Goal: Transaction & Acquisition: Purchase product/service

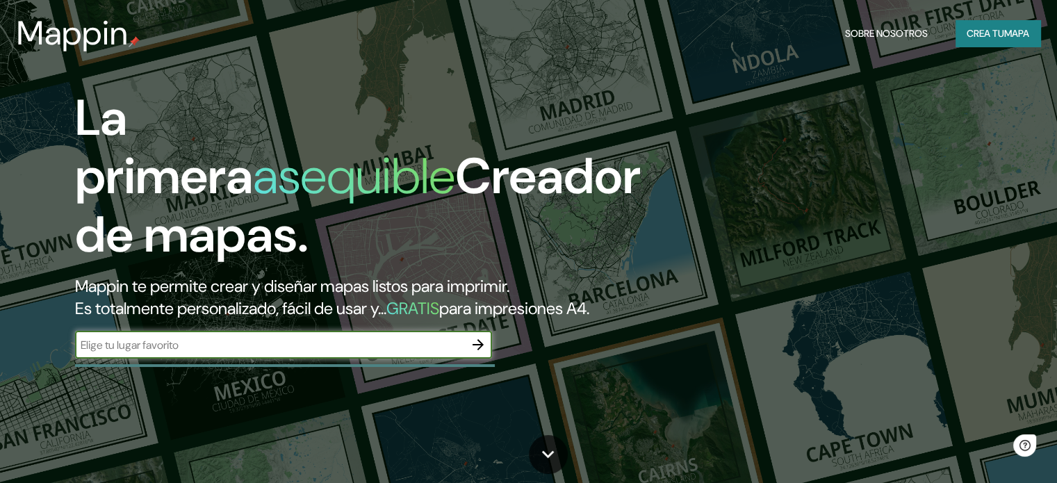
click at [437, 353] on input "text" at bounding box center [269, 345] width 389 height 16
click at [995, 42] on button "Crea tu mapa" at bounding box center [998, 33] width 85 height 26
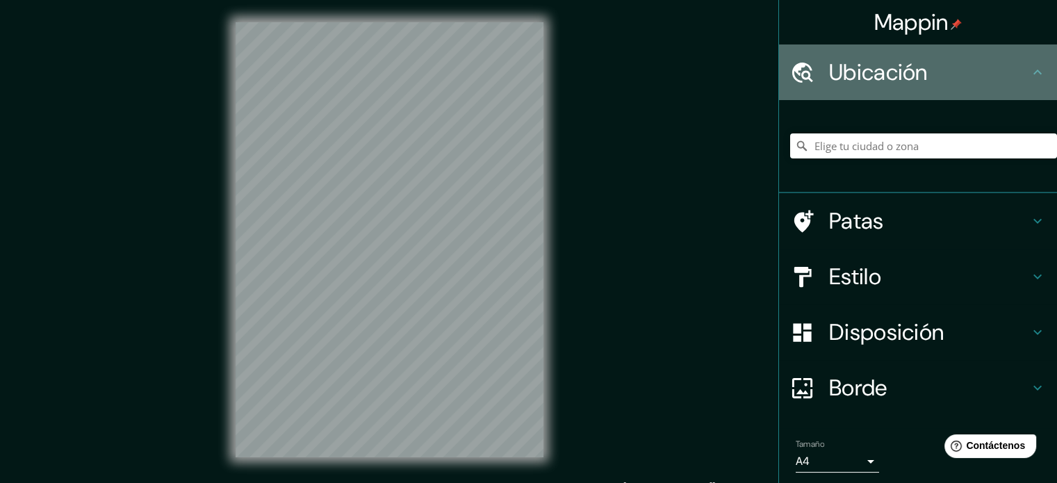
click at [893, 70] on font "Ubicación" at bounding box center [878, 72] width 99 height 29
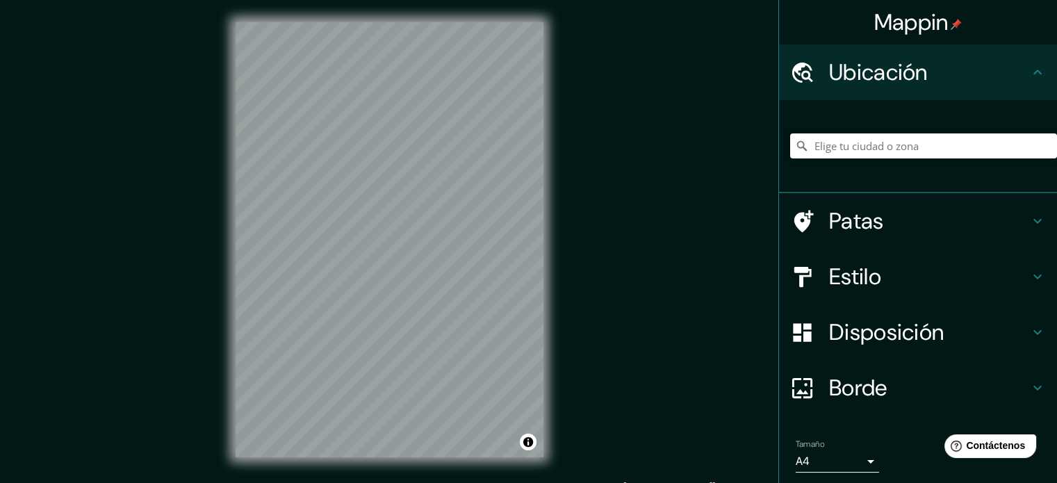
click at [678, 210] on div "Mappin Ubicación Patas Estilo Disposición Borde Elige un borde. Consejo : puede…" at bounding box center [528, 251] width 1057 height 502
click at [852, 140] on input "Elige tu ciudad o zona" at bounding box center [923, 145] width 267 height 25
click at [920, 152] on input "[GEOGRAPHIC_DATA], [GEOGRAPHIC_DATA], [GEOGRAPHIC_DATA]" at bounding box center [923, 145] width 267 height 25
drag, startPoint x: 995, startPoint y: 146, endPoint x: 1007, endPoint y: 140, distance: 12.4
click at [723, 161] on div "Mappin [GEOGRAPHIC_DATA], [GEOGRAPHIC_DATA] [GEOGRAPHIC_DATA], Canoas - [GEOGRA…" at bounding box center [528, 251] width 1057 height 502
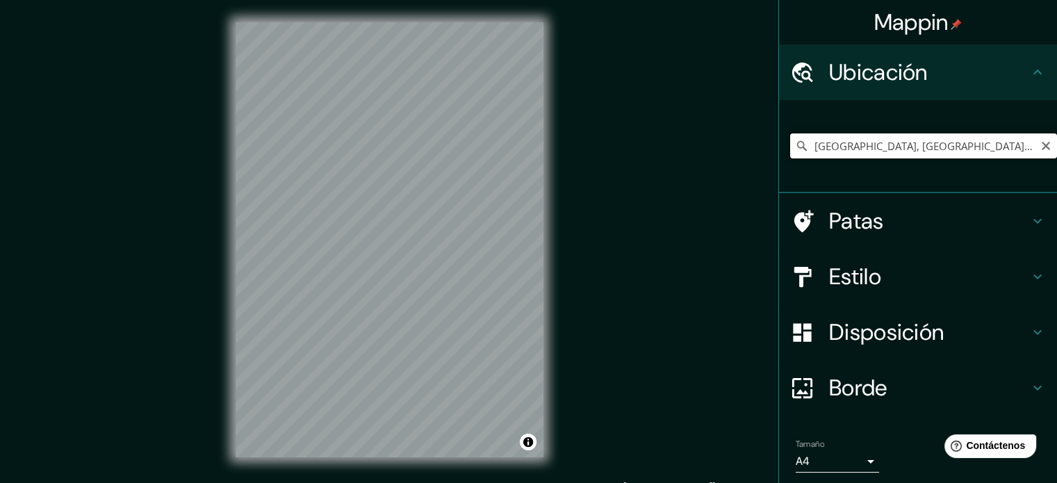
click at [1025, 146] on input "[GEOGRAPHIC_DATA], [GEOGRAPHIC_DATA], [GEOGRAPHIC_DATA]" at bounding box center [923, 145] width 267 height 25
click at [1033, 137] on input "[GEOGRAPHIC_DATA], [GEOGRAPHIC_DATA], [GEOGRAPHIC_DATA]" at bounding box center [923, 145] width 267 height 25
type input "[GEOGRAPHIC_DATA], [GEOGRAPHIC_DATA], [GEOGRAPHIC_DATA]"
click at [1041, 140] on icon "Claro" at bounding box center [1046, 145] width 11 height 11
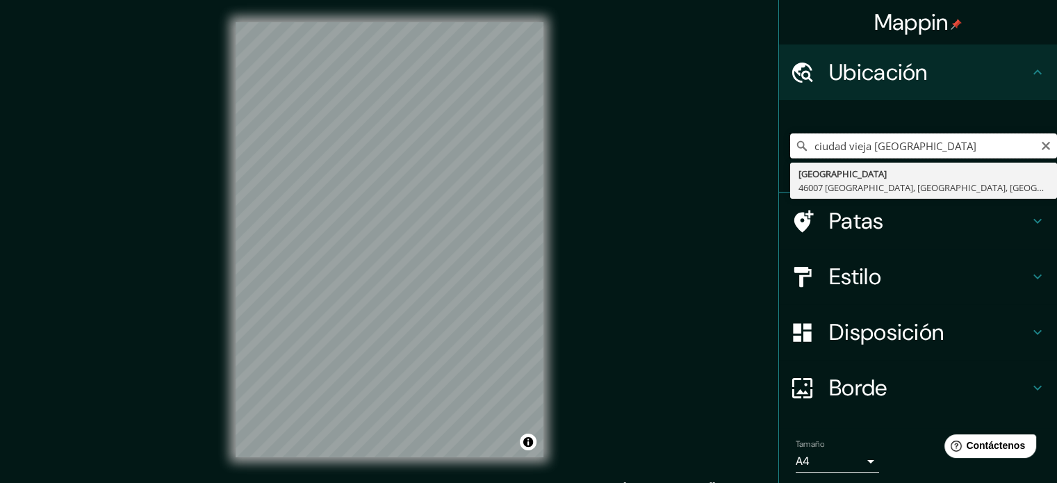
click at [865, 149] on input "ciudad vieja [GEOGRAPHIC_DATA]" at bounding box center [923, 145] width 267 height 25
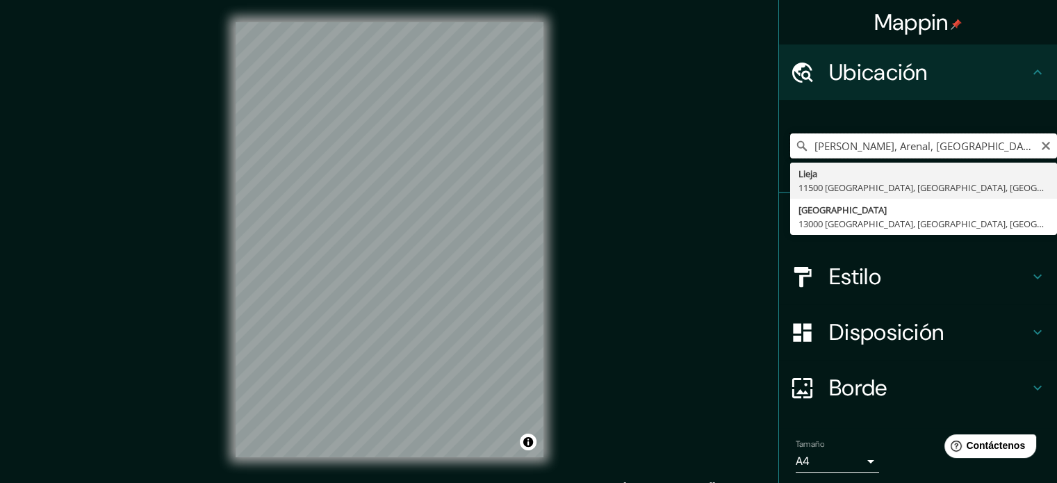
click at [1027, 140] on input "[PERSON_NAME], Arenal, [GEOGRAPHIC_DATA], [GEOGRAPHIC_DATA]" at bounding box center [923, 145] width 267 height 25
drag, startPoint x: 877, startPoint y: 145, endPoint x: 815, endPoint y: 158, distance: 63.8
click at [815, 158] on input "[PERSON_NAME], Arenal, [GEOGRAPHIC_DATA], [GEOGRAPHIC_DATA]" at bounding box center [923, 145] width 267 height 25
type input "[PERSON_NAME], Arenal, [GEOGRAPHIC_DATA], [GEOGRAPHIC_DATA]"
click at [1041, 140] on icon "Claro" at bounding box center [1046, 145] width 11 height 11
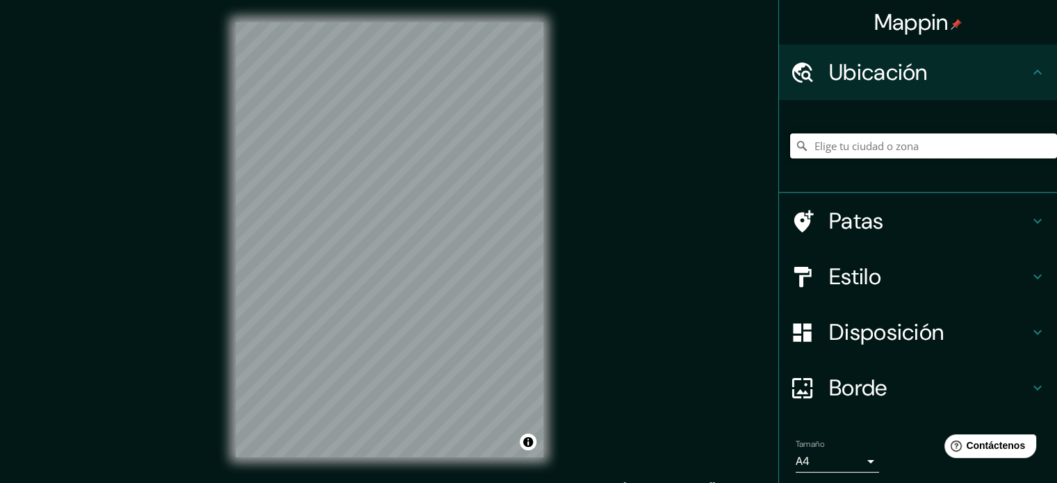
click at [969, 158] on input "Elige tu ciudad o zona" at bounding box center [923, 145] width 267 height 25
click at [959, 147] on input "Elige tu ciudad o zona" at bounding box center [923, 145] width 267 height 25
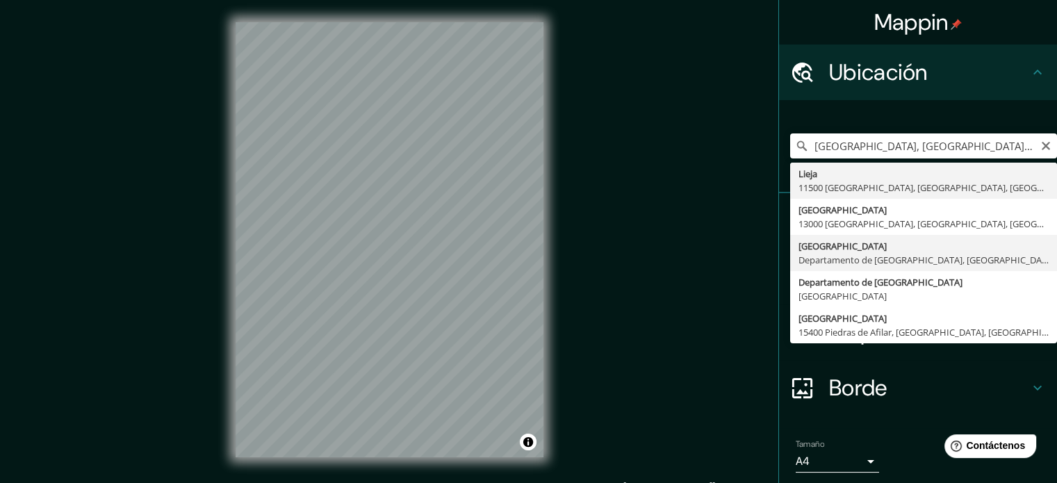
type input "[GEOGRAPHIC_DATA], [GEOGRAPHIC_DATA], [GEOGRAPHIC_DATA]"
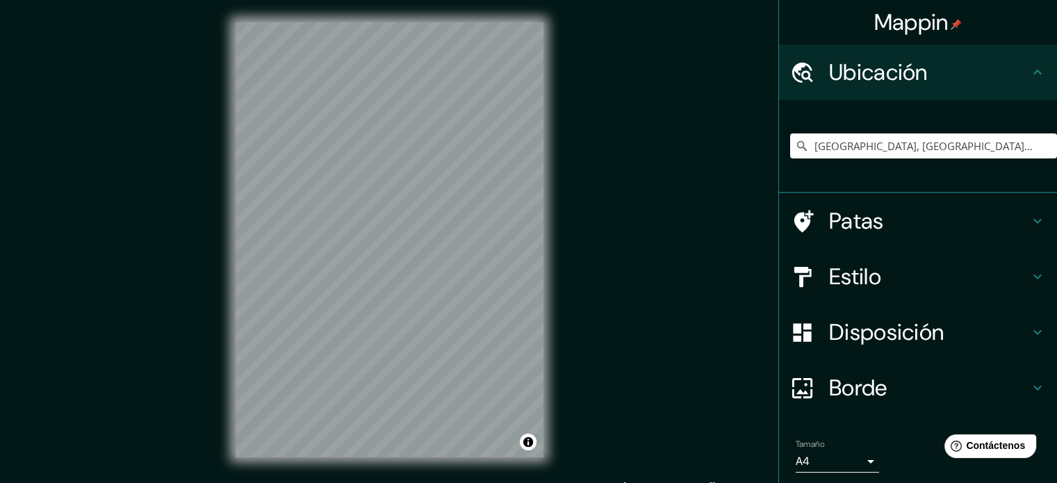
click at [555, 287] on div "© Mapbox © OpenStreetMap Improve this map" at bounding box center [389, 240] width 352 height 480
click at [858, 213] on font "Patas" at bounding box center [856, 220] width 55 height 29
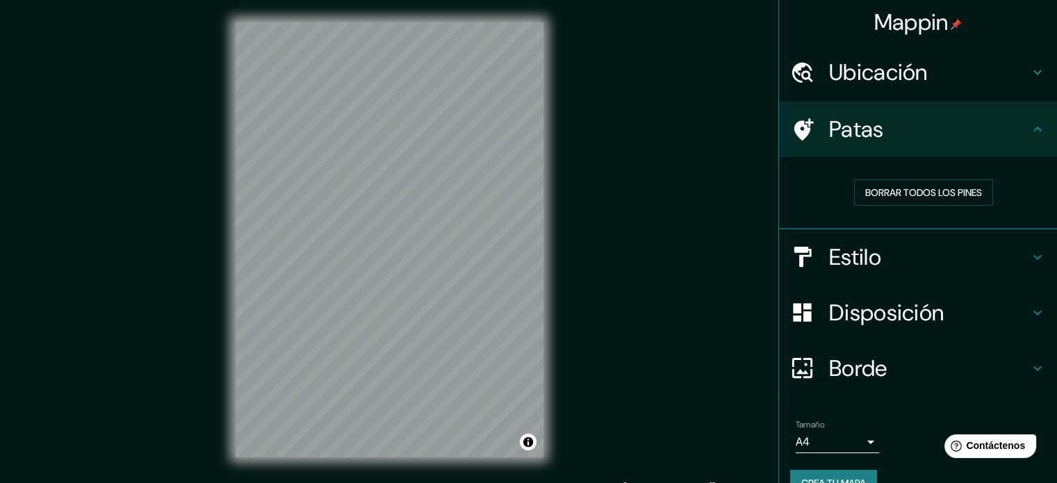
click at [898, 140] on h4 "Patas" at bounding box center [929, 129] width 200 height 28
click at [873, 230] on div "Estilo" at bounding box center [918, 257] width 278 height 56
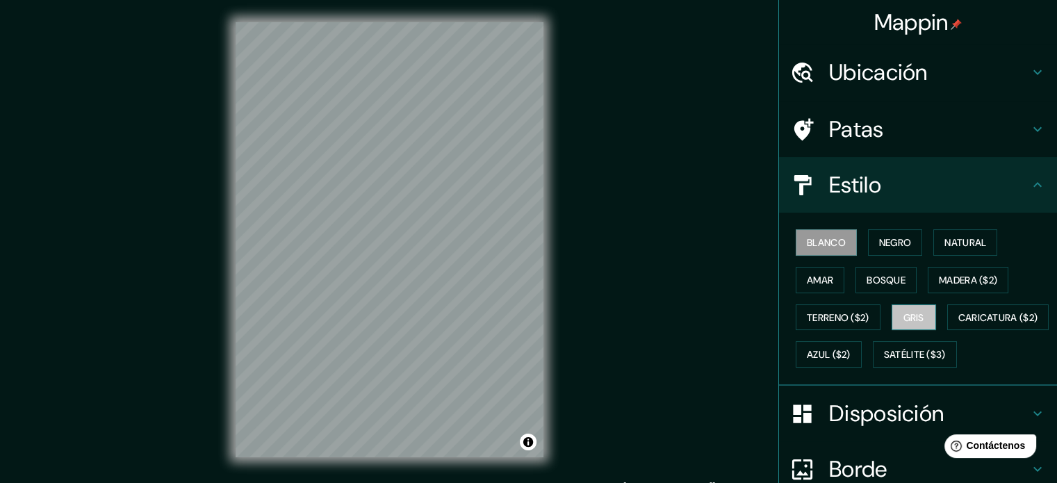
click at [908, 323] on font "Gris" at bounding box center [914, 318] width 21 height 18
click at [809, 288] on button "Amar" at bounding box center [820, 280] width 49 height 26
click at [808, 248] on font "Blanco" at bounding box center [826, 243] width 39 height 18
click at [882, 243] on font "Negro" at bounding box center [895, 242] width 33 height 13
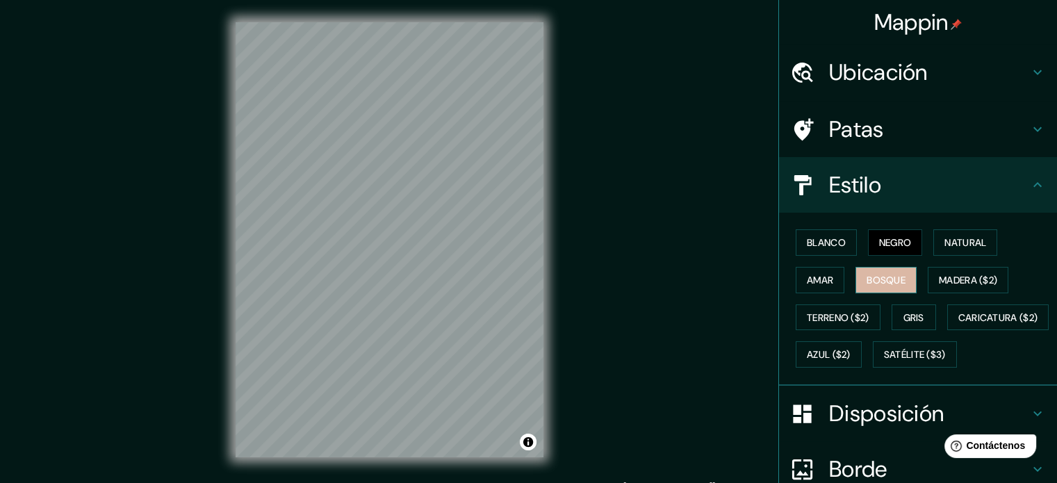
click at [887, 280] on font "Bosque" at bounding box center [886, 280] width 39 height 13
click at [967, 230] on button "Natural" at bounding box center [966, 242] width 64 height 26
click at [918, 236] on div "Blanco Negro Natural Amar Bosque Madera ($2) Terreno ($2) Gris Caricatura ($2) …" at bounding box center [923, 298] width 267 height 149
click at [902, 236] on font "Negro" at bounding box center [895, 242] width 33 height 13
click at [822, 281] on font "Amar" at bounding box center [820, 280] width 26 height 13
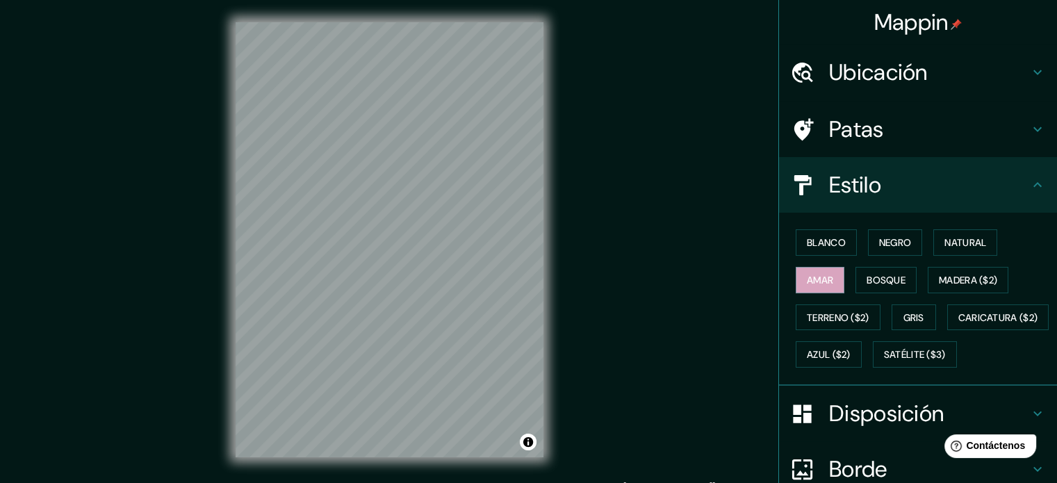
click at [873, 195] on h4 "Estilo" at bounding box center [929, 185] width 200 height 28
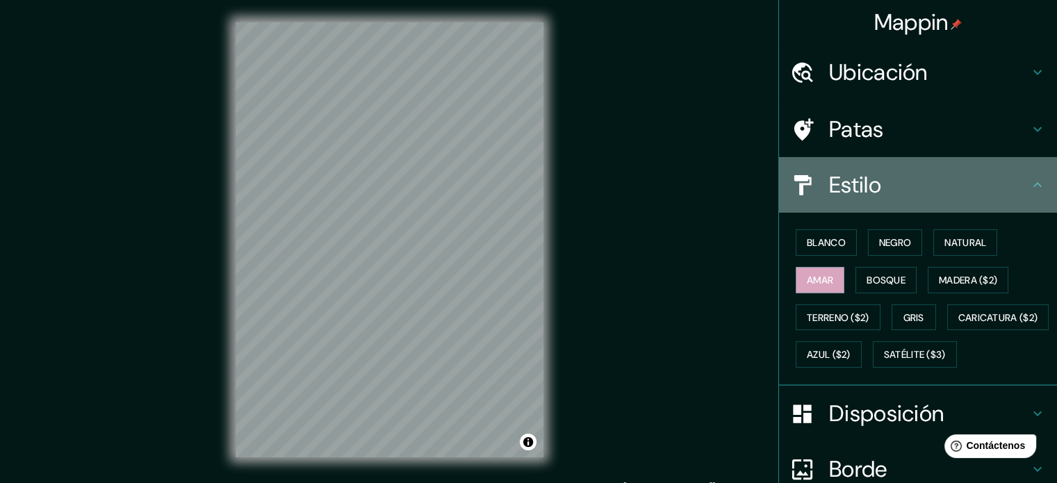
click at [898, 178] on h4 "Estilo" at bounding box center [929, 185] width 200 height 28
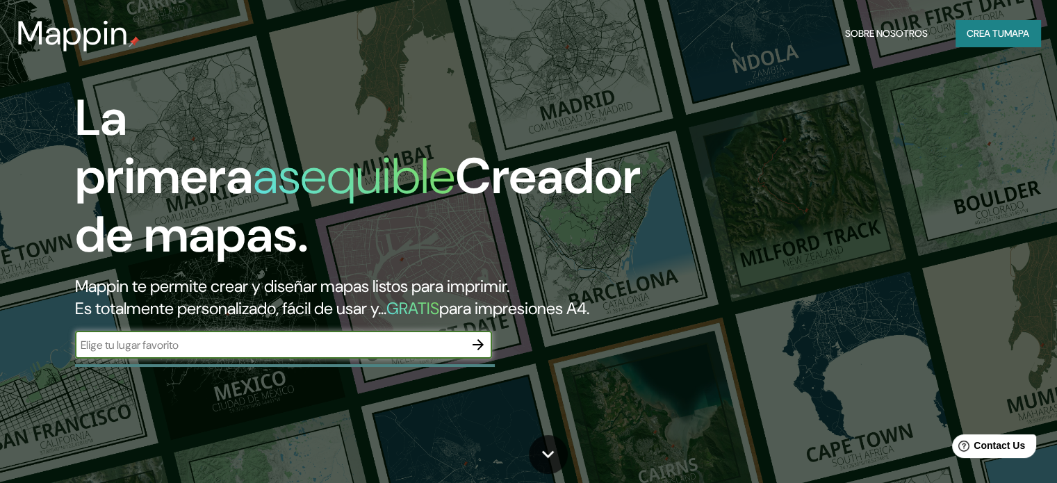
click at [342, 353] on input "text" at bounding box center [269, 345] width 389 height 16
click at [364, 353] on input "text" at bounding box center [269, 345] width 389 height 16
type input "Ciudad vieja, montevideo uruguay"
click at [481, 352] on button "button" at bounding box center [478, 345] width 28 height 28
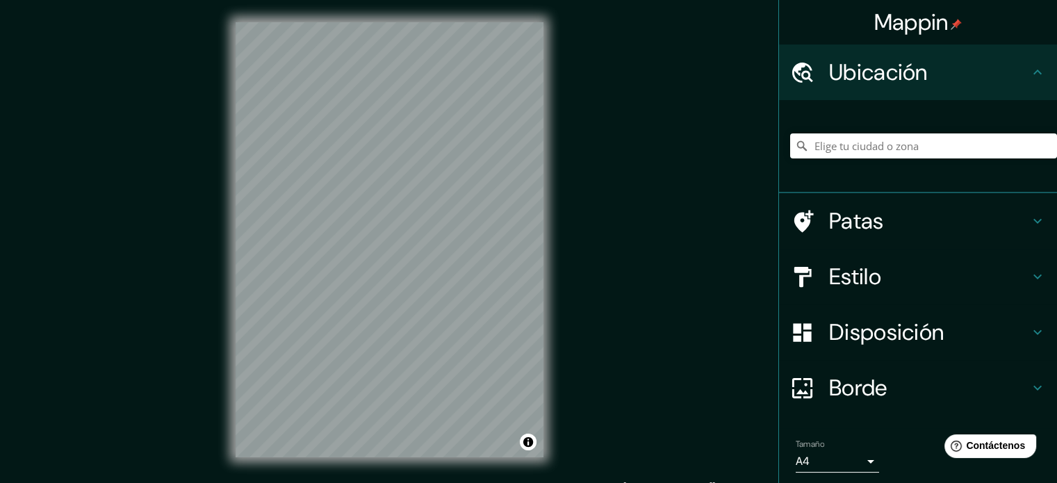
click at [929, 209] on h4 "Patas" at bounding box center [929, 221] width 200 height 28
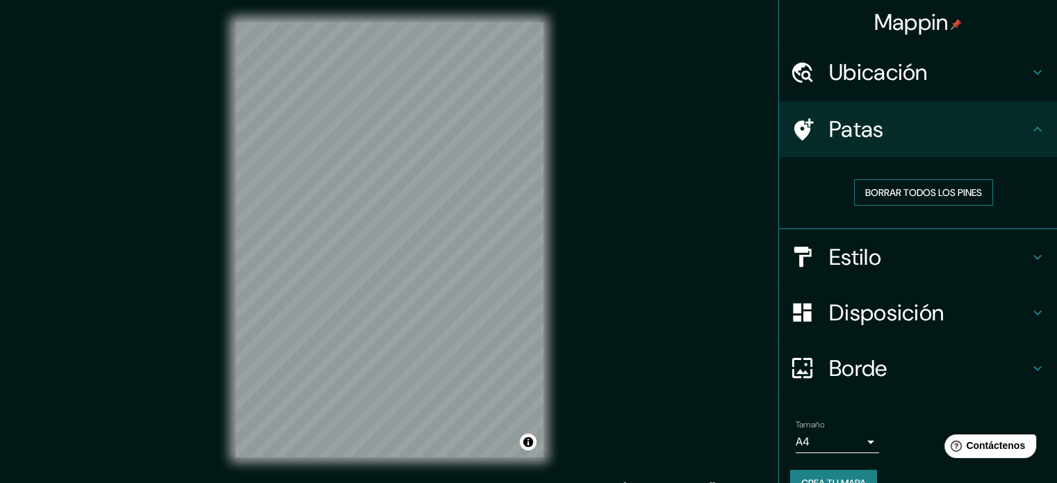
click at [943, 187] on font "Borrar todos los pines" at bounding box center [923, 192] width 117 height 13
click at [933, 186] on font "Borrar todos los pines" at bounding box center [923, 192] width 117 height 13
click at [877, 43] on div "Mappin" at bounding box center [918, 22] width 278 height 44
click at [866, 67] on font "Ubicación" at bounding box center [878, 72] width 99 height 29
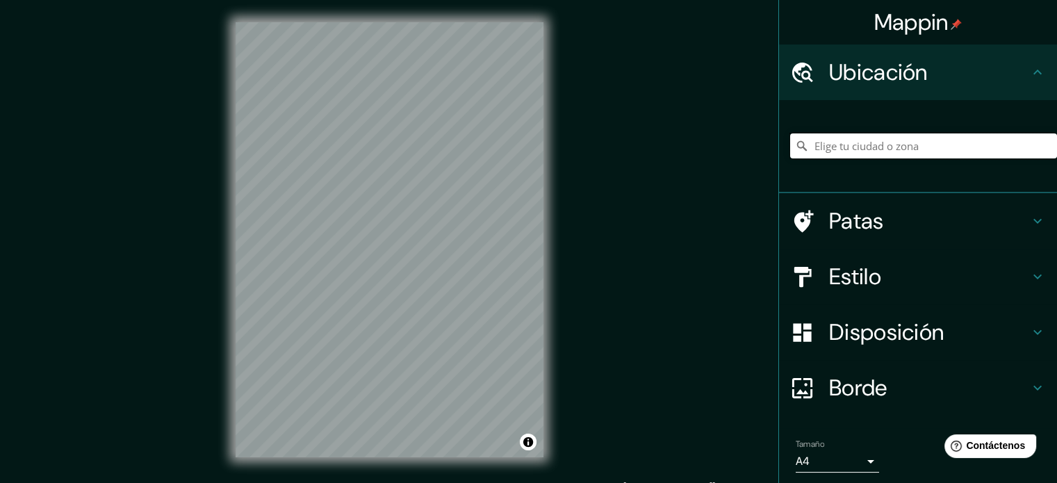
click at [837, 149] on input "Elige tu ciudad o zona" at bounding box center [923, 145] width 267 height 25
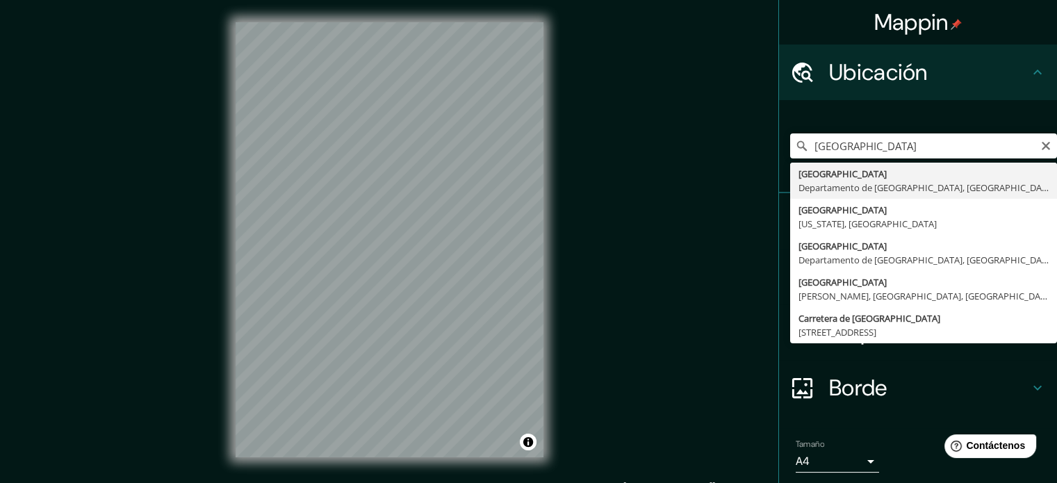
type input "[GEOGRAPHIC_DATA], [GEOGRAPHIC_DATA], [GEOGRAPHIC_DATA]"
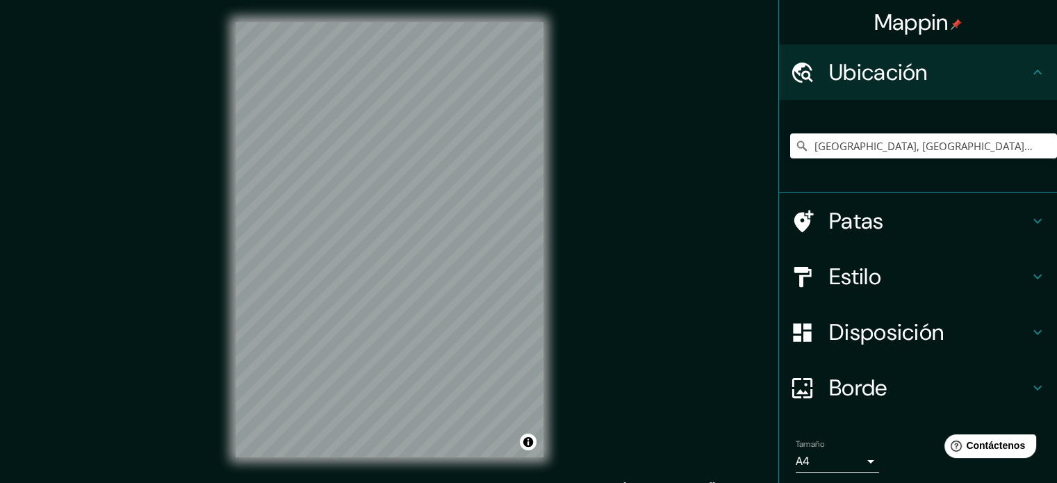
click at [514, 306] on div "Mappin Ubicación Montevideo, Departamento de Montevideo, Uruguay Patas Estilo D…" at bounding box center [528, 251] width 1057 height 502
click at [940, 205] on div "Patas" at bounding box center [918, 221] width 278 height 56
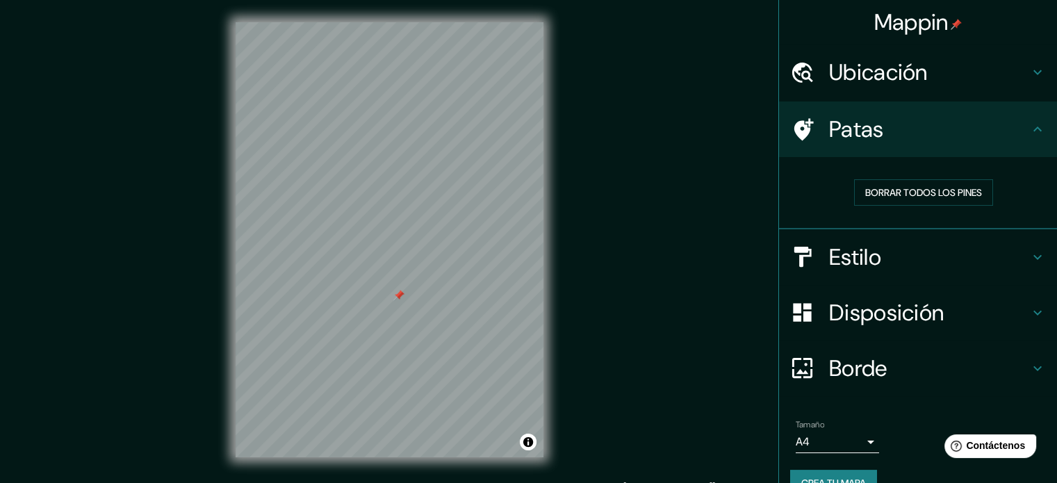
click at [919, 255] on h4 "Estilo" at bounding box center [929, 257] width 200 height 28
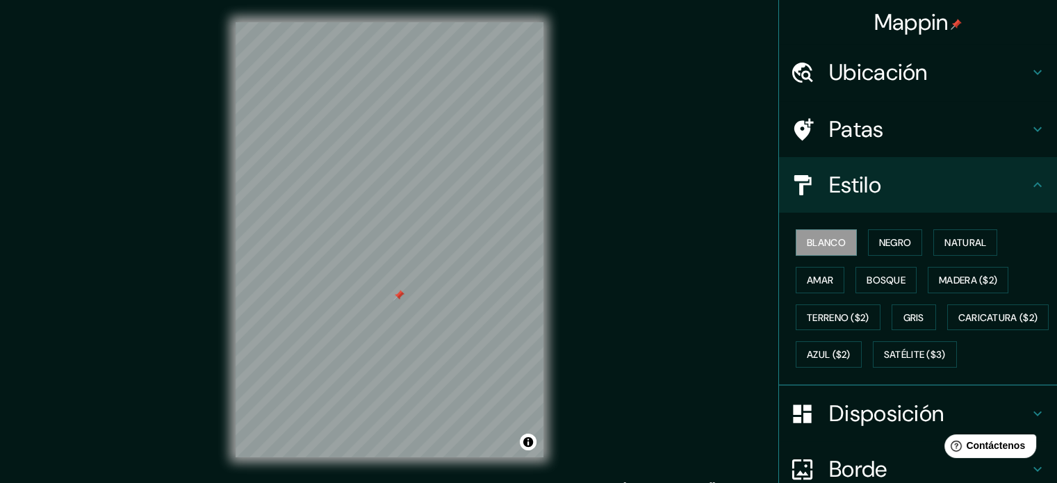
click at [837, 279] on div "Blanco Negro Natural Amar Bosque Madera ($2) Terreno ($2) Gris Caricatura ($2) …" at bounding box center [923, 298] width 267 height 149
click at [820, 277] on font "Amar" at bounding box center [820, 280] width 26 height 13
click at [977, 199] on div "Estilo" at bounding box center [918, 185] width 278 height 56
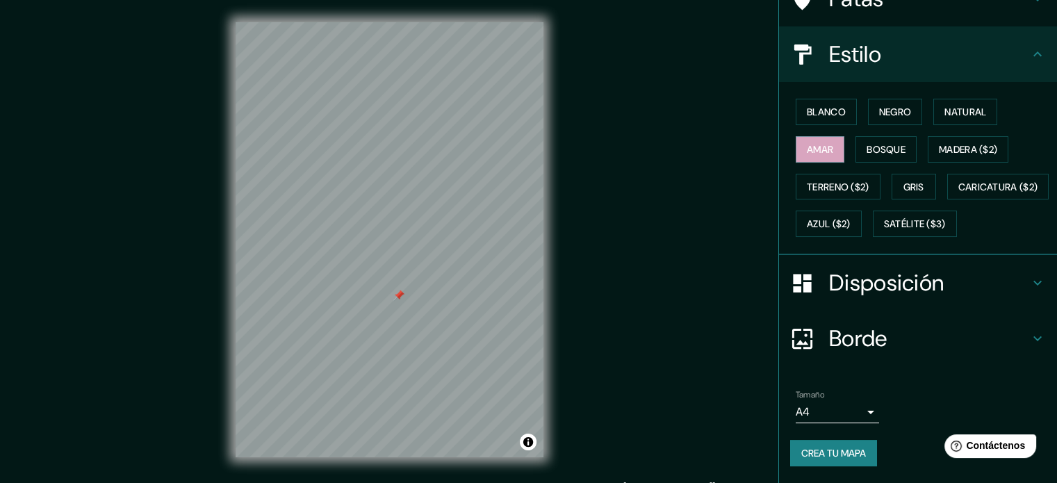
click at [952, 318] on div "Borde" at bounding box center [918, 339] width 278 height 56
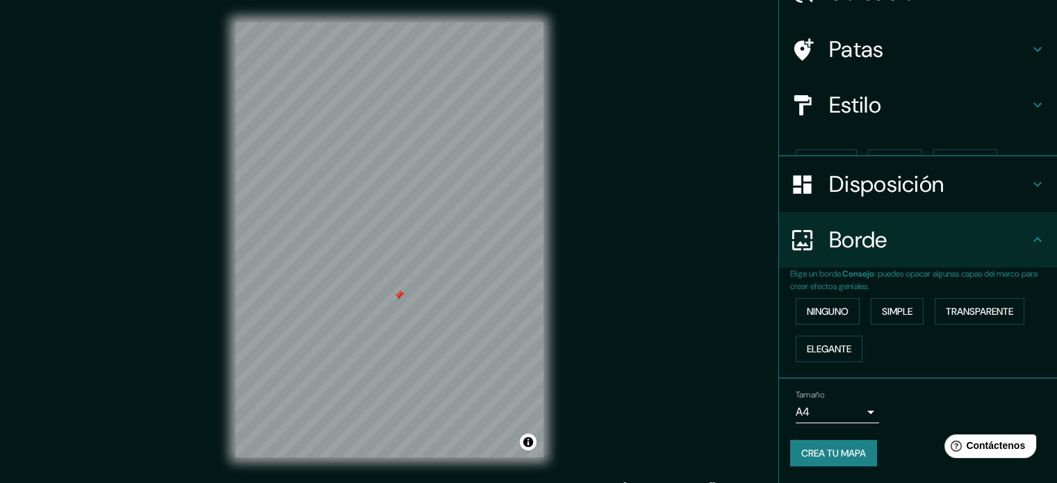
scroll to position [56, 0]
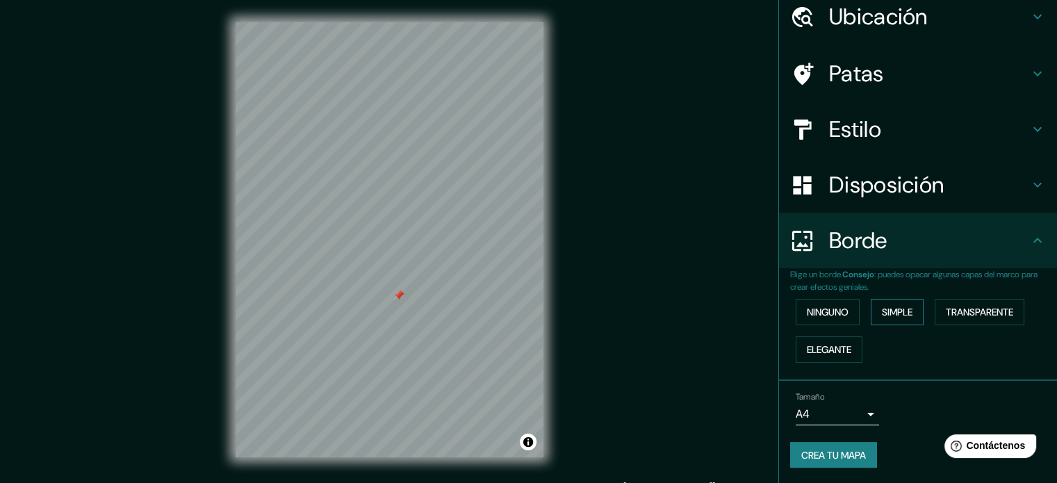
click at [886, 311] on font "Simple" at bounding box center [897, 312] width 31 height 13
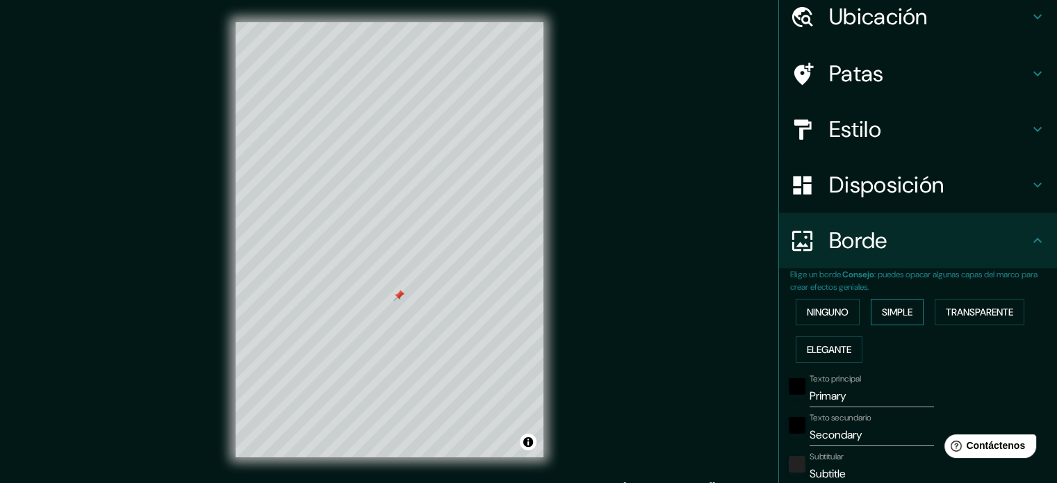
click at [888, 311] on font "Simple" at bounding box center [897, 312] width 31 height 13
type input "177"
type input "35"
click at [843, 344] on font "Elegante" at bounding box center [829, 349] width 44 height 13
click at [829, 320] on button "Ninguno" at bounding box center [828, 312] width 64 height 26
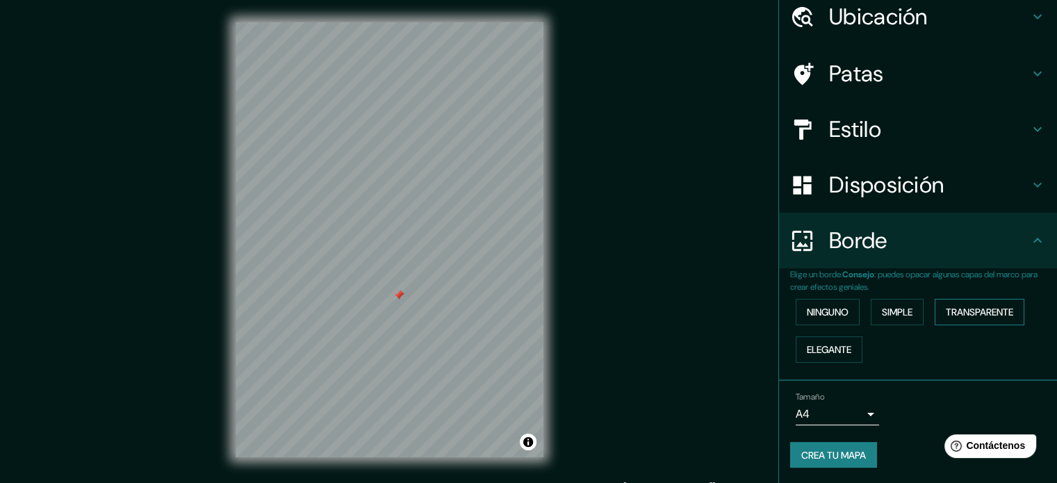
click at [972, 310] on font "Transparente" at bounding box center [979, 312] width 67 height 13
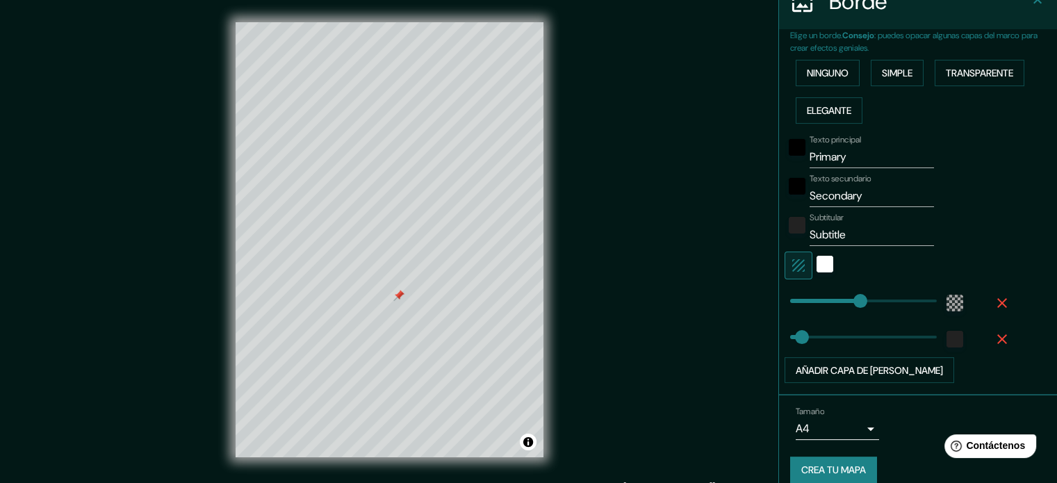
scroll to position [309, 0]
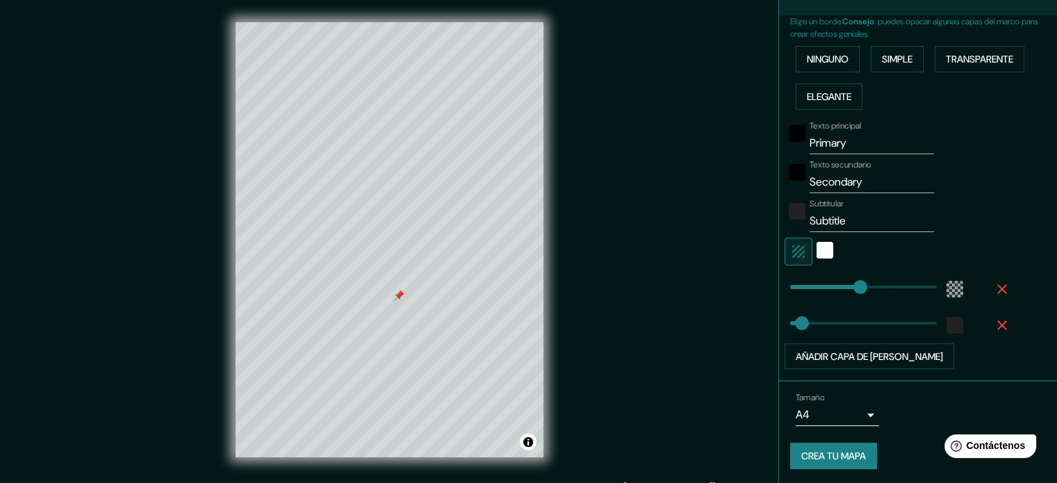
click at [980, 319] on button "button" at bounding box center [1002, 325] width 44 height 25
type input "213"
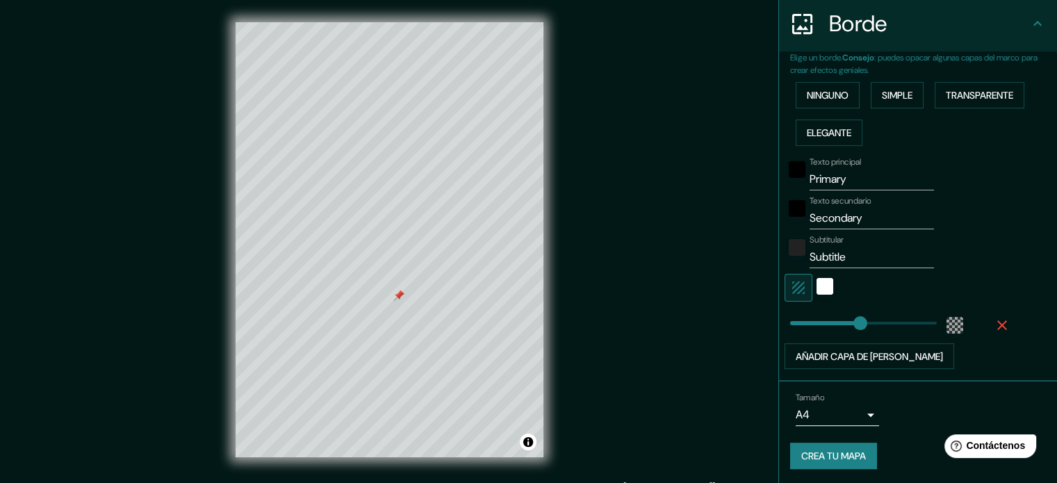
click at [980, 317] on button "button" at bounding box center [1002, 325] width 44 height 25
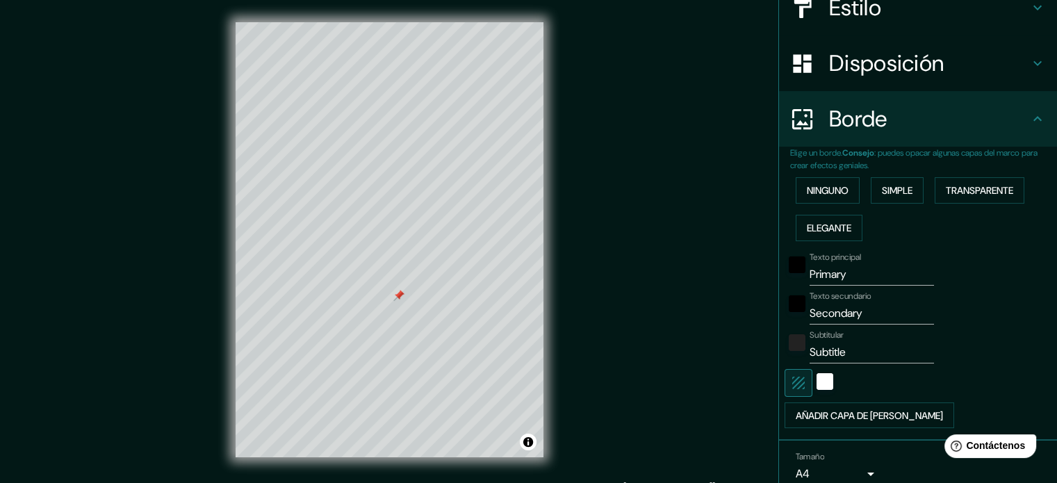
scroll to position [28, 0]
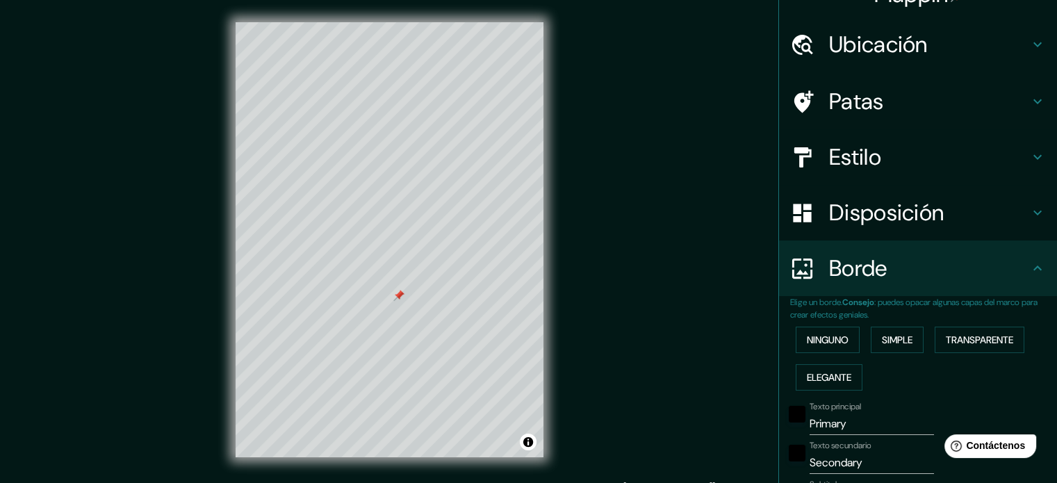
click at [968, 268] on h4 "Borde" at bounding box center [929, 268] width 200 height 28
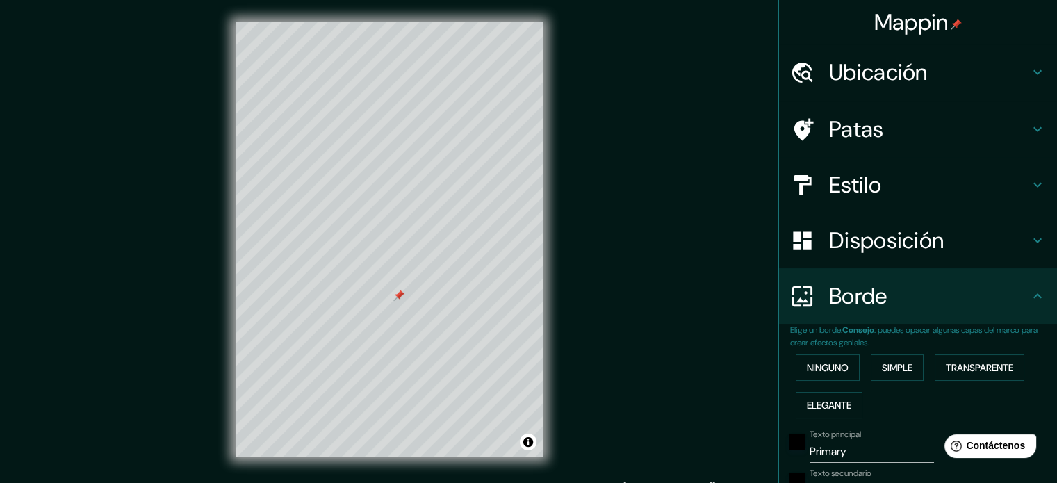
scroll to position [0, 0]
click at [924, 293] on h4 "Borde" at bounding box center [929, 296] width 200 height 28
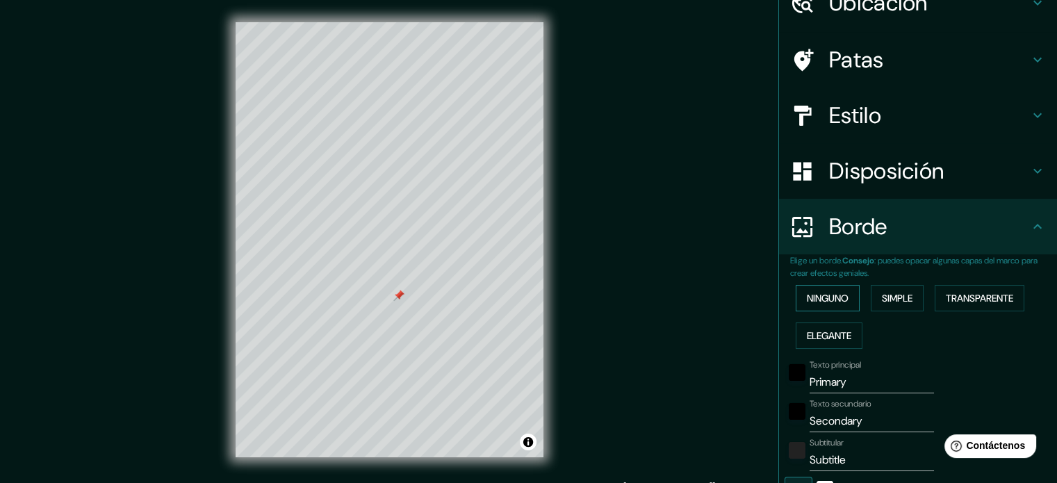
click at [809, 301] on font "Ninguno" at bounding box center [828, 298] width 42 height 13
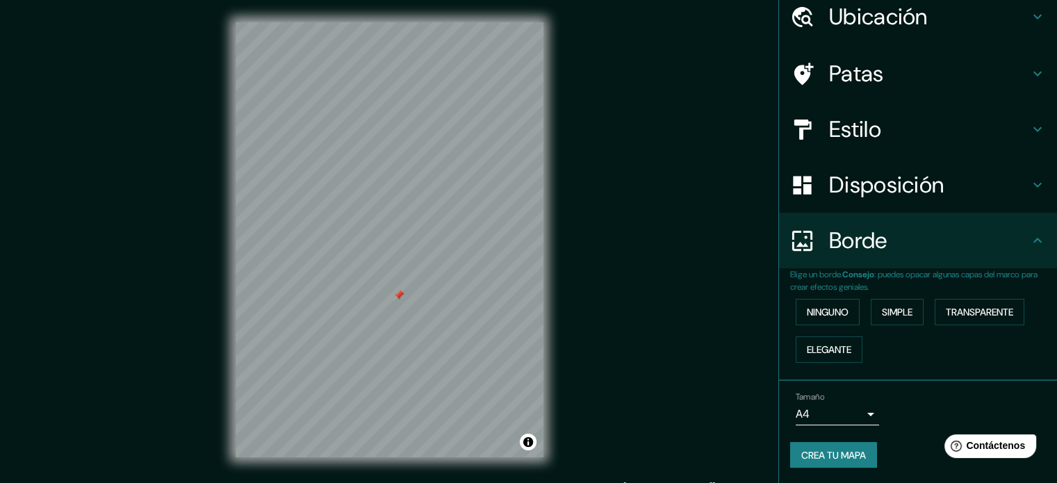
click at [912, 183] on font "Disposición" at bounding box center [886, 184] width 115 height 29
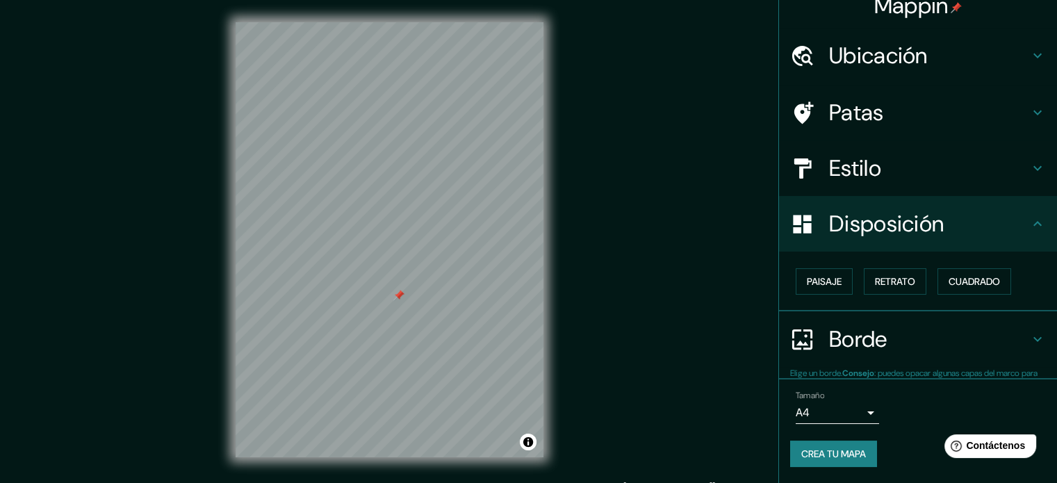
scroll to position [17, 0]
click at [843, 275] on button "Paisaje" at bounding box center [824, 281] width 57 height 26
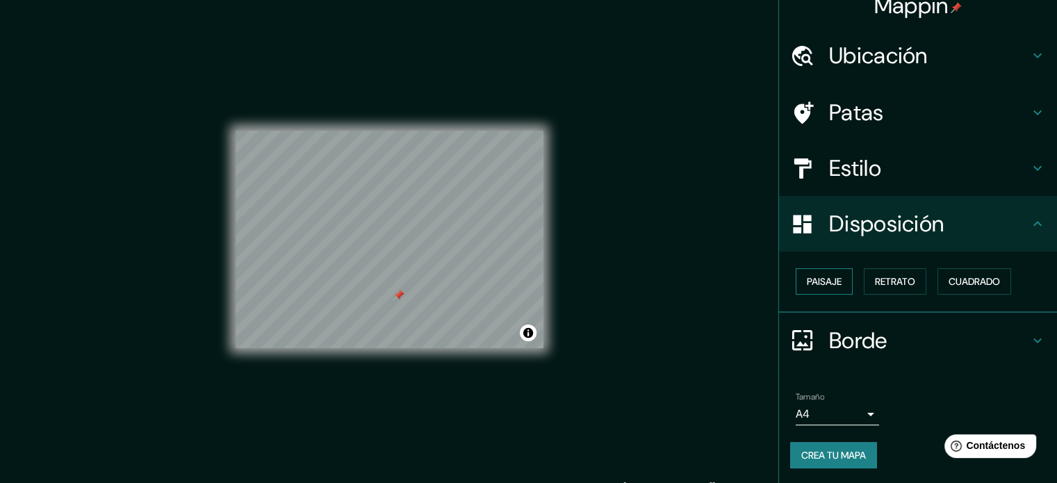
click at [836, 277] on button "Paisaje" at bounding box center [824, 281] width 57 height 26
click at [942, 295] on div "Paisaje Retrato Cuadrado" at bounding box center [923, 282] width 267 height 38
click at [894, 288] on font "Retrato" at bounding box center [895, 281] width 40 height 18
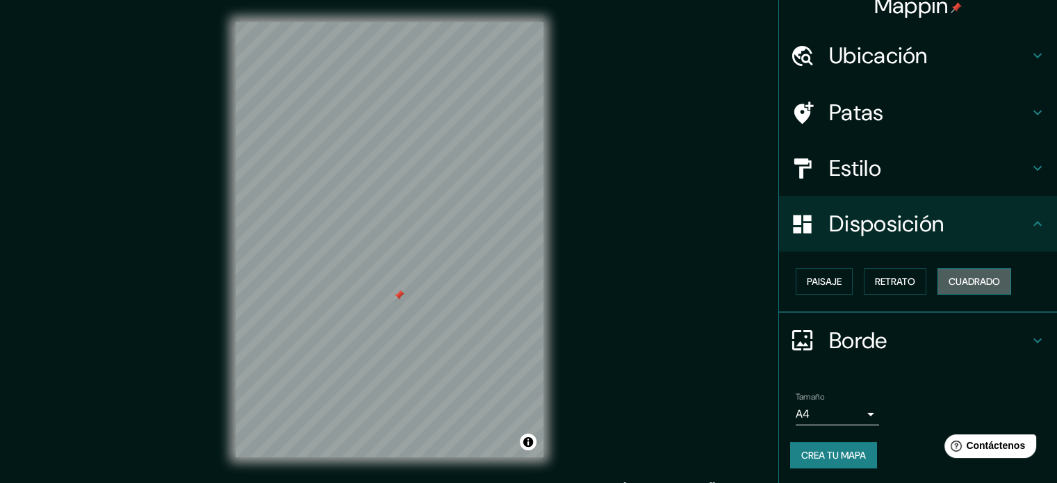
click at [949, 278] on font "Cuadrado" at bounding box center [974, 281] width 51 height 13
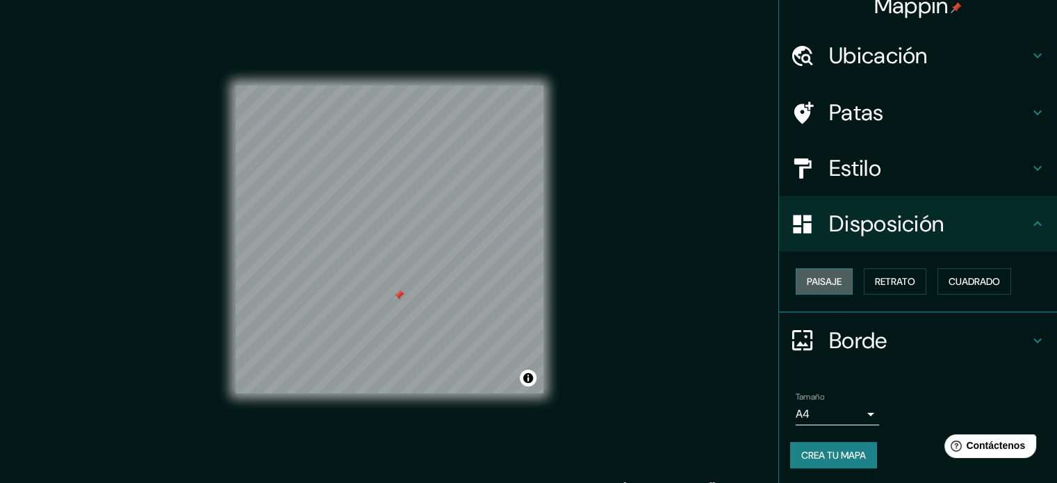
click at [832, 280] on button "Paisaje" at bounding box center [824, 281] width 57 height 26
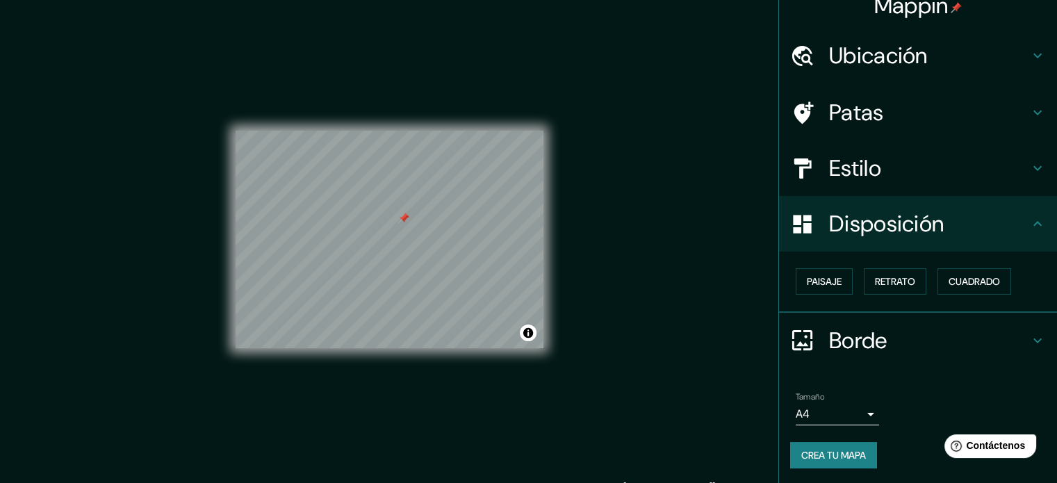
click at [692, 291] on div "Mappin Ubicación Montevideo, Departamento de Montevideo, Uruguay Patas Estilo D…" at bounding box center [528, 251] width 1057 height 502
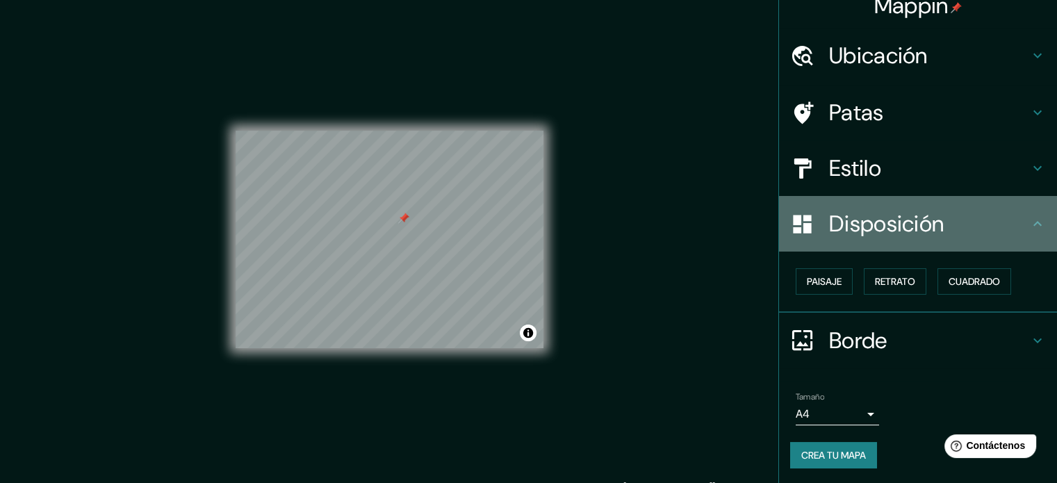
click at [950, 215] on h4 "Disposición" at bounding box center [929, 224] width 200 height 28
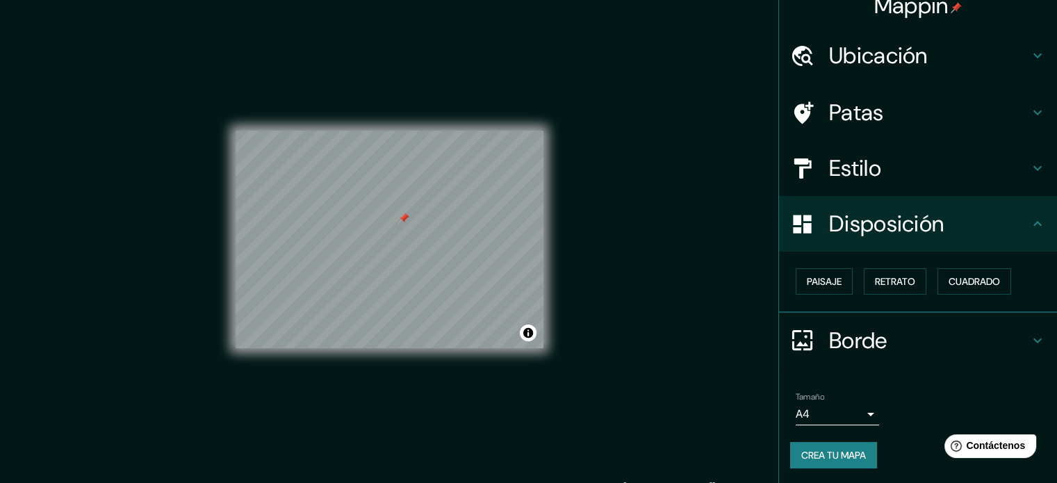
click at [929, 154] on h4 "Estilo" at bounding box center [929, 168] width 200 height 28
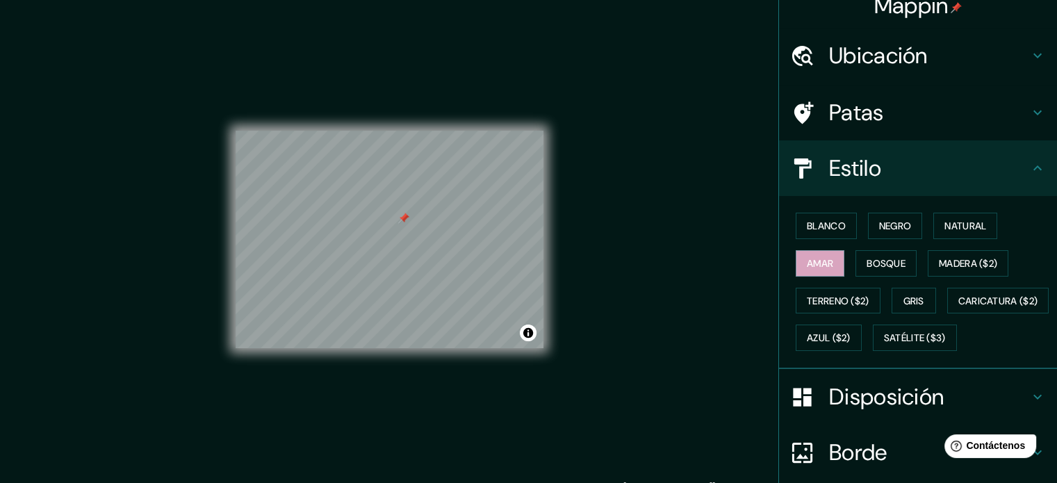
click at [928, 154] on h4 "Estilo" at bounding box center [929, 168] width 200 height 28
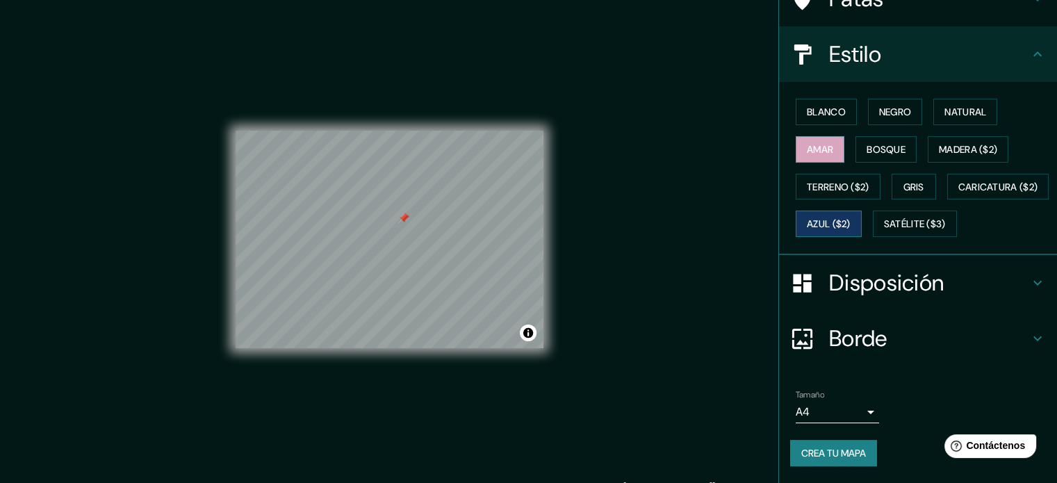
scroll to position [164, 0]
click at [815, 402] on div "Tamaño A4 single" at bounding box center [837, 406] width 83 height 33
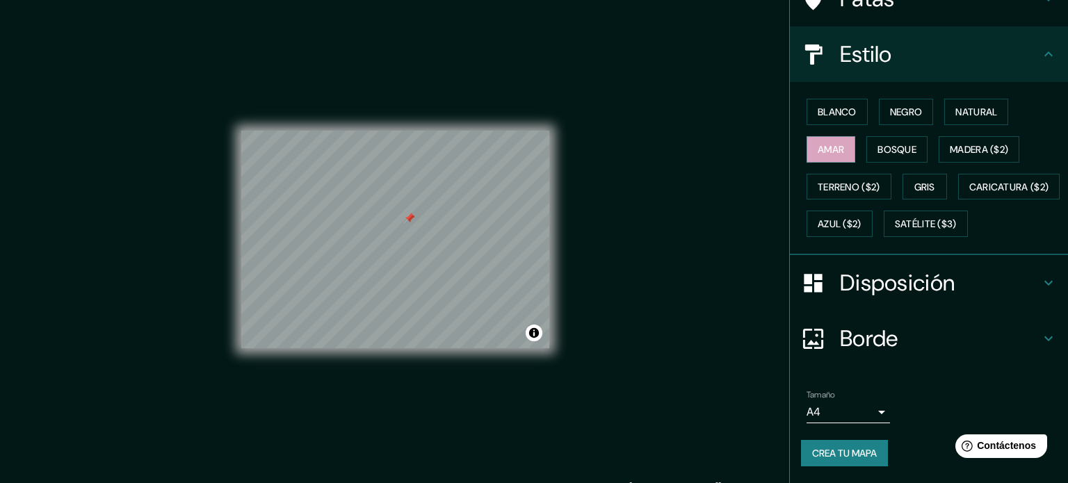
click at [816, 412] on body "Mappin Ubicación Montevideo, Departamento de Montevideo, Uruguay Patas Estilo B…" at bounding box center [534, 241] width 1068 height 483
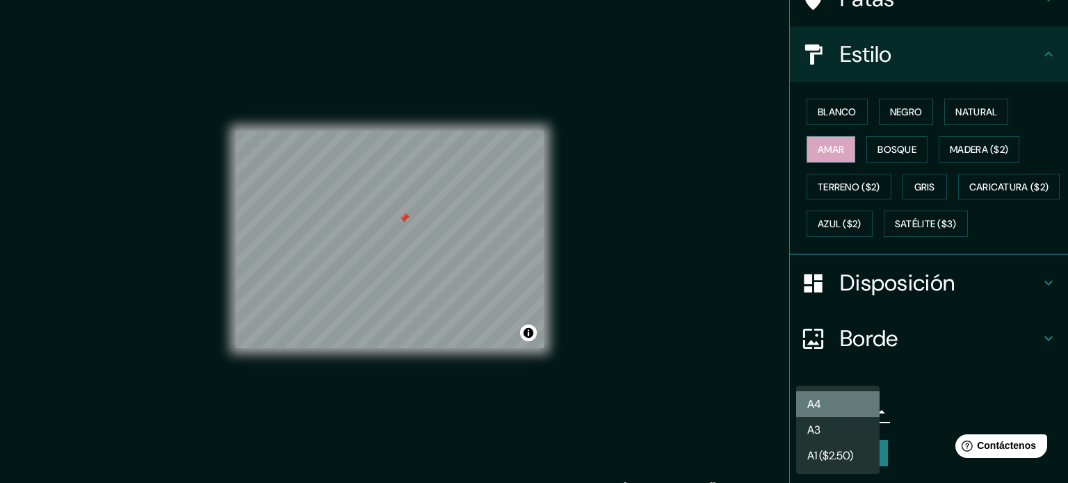
click at [856, 402] on li "A4" at bounding box center [837, 404] width 83 height 26
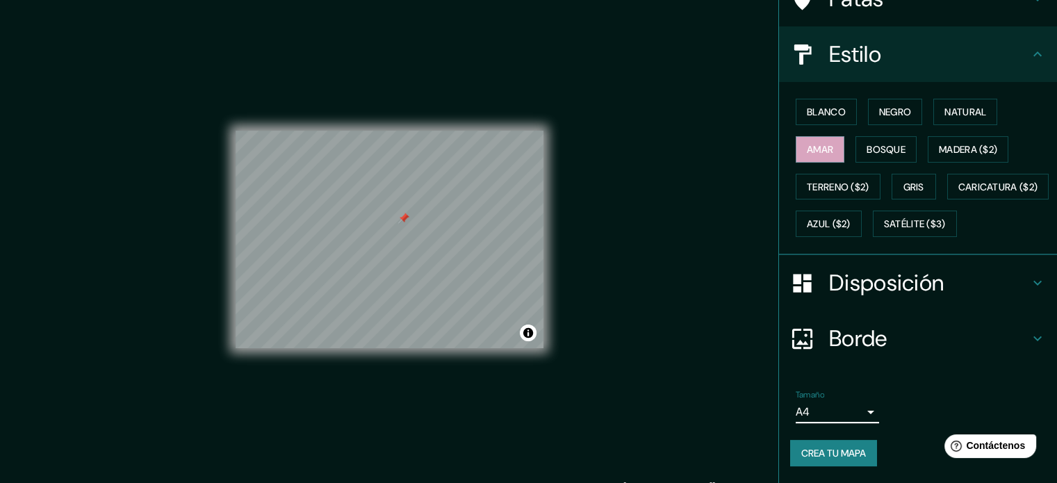
click at [924, 368] on ul "Ubicación Montevideo, Departamento de Montevideo, Uruguay Patas Estilo Blanco N…" at bounding box center [918, 198] width 278 height 569
click at [838, 449] on font "Crea tu mapa" at bounding box center [833, 453] width 65 height 13
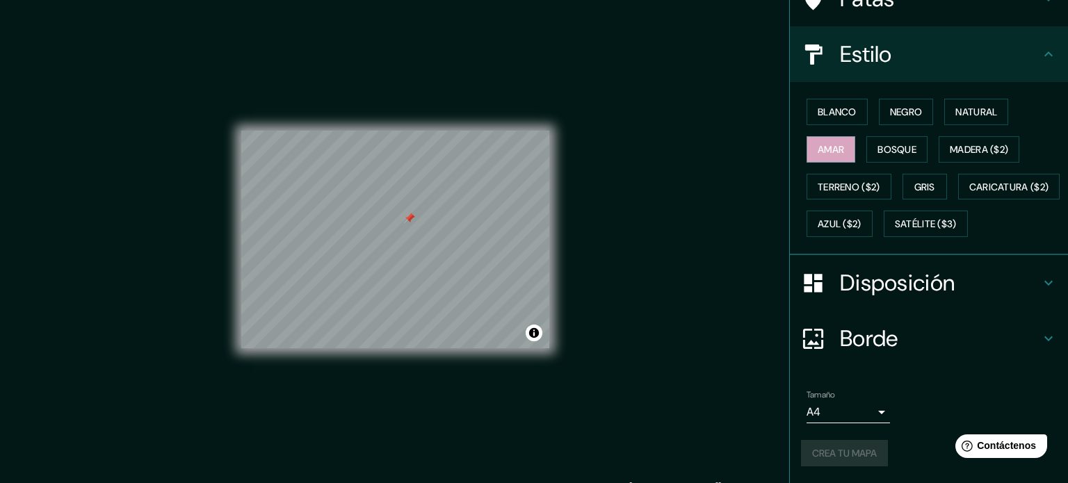
click at [835, 412] on body "Mappin Ubicación Montevideo, Departamento de Montevideo, Uruguay Patas Estilo B…" at bounding box center [534, 241] width 1068 height 483
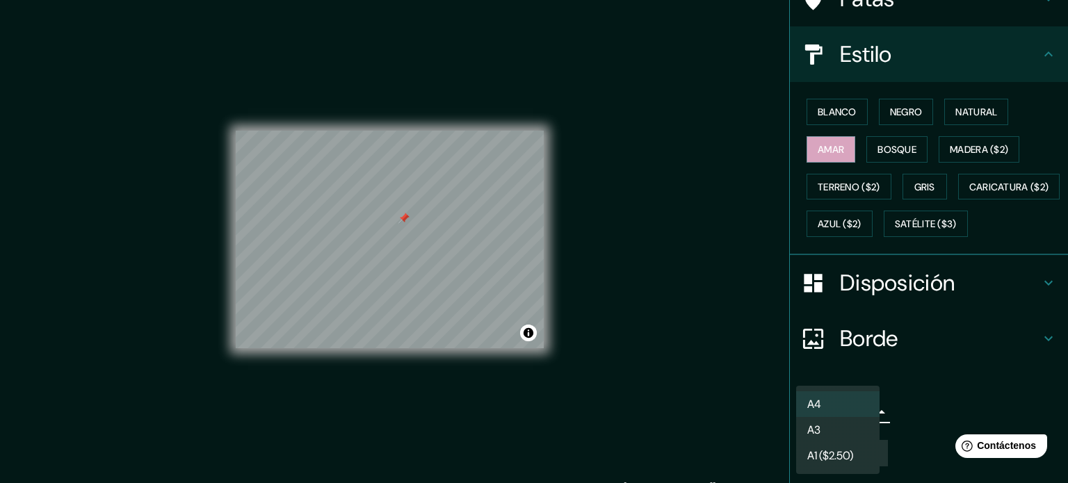
click at [911, 389] on div at bounding box center [534, 241] width 1068 height 483
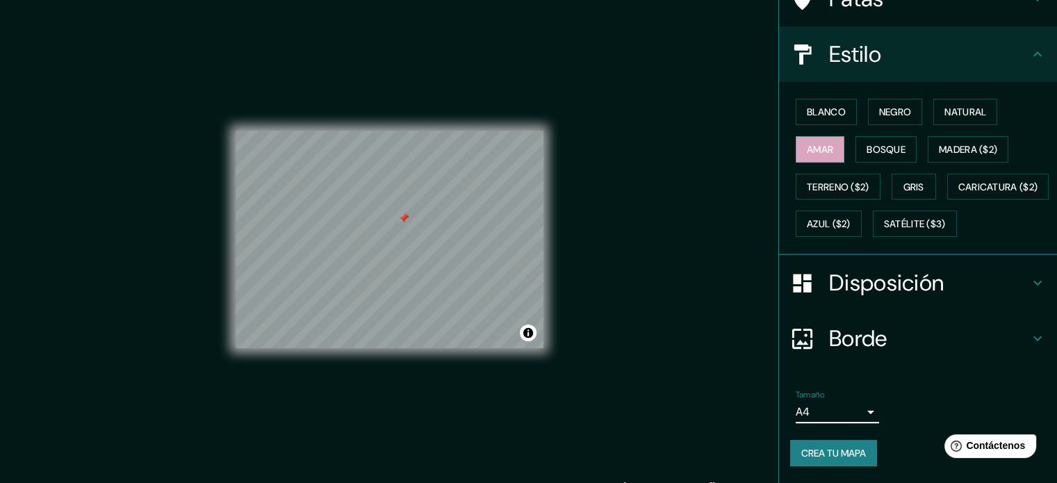
click at [818, 450] on font "Crea tu mapa" at bounding box center [833, 453] width 65 height 13
